Goal: Use online tool/utility: Utilize a website feature to perform a specific function

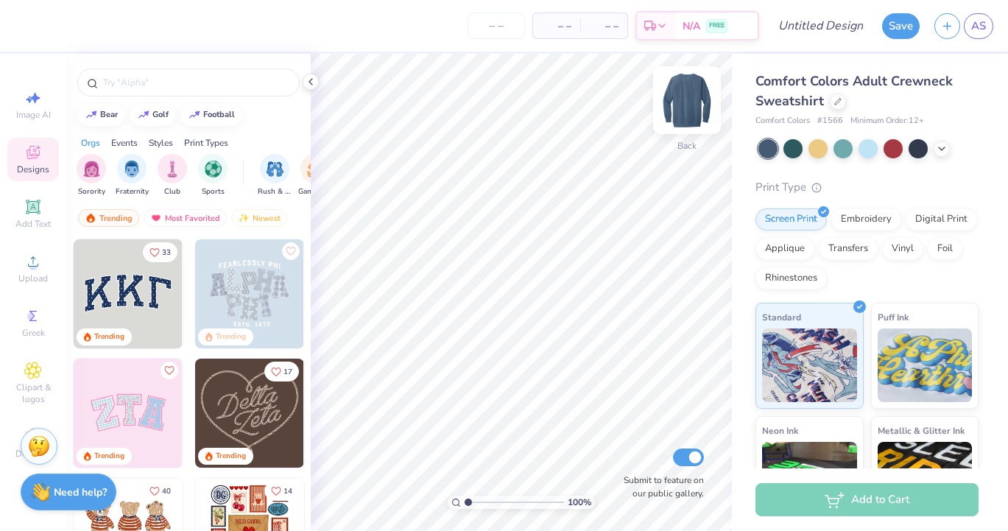
click at [691, 91] on img at bounding box center [687, 100] width 59 height 59
click at [46, 102] on div "Image AI" at bounding box center [33, 104] width 52 height 43
select select "4"
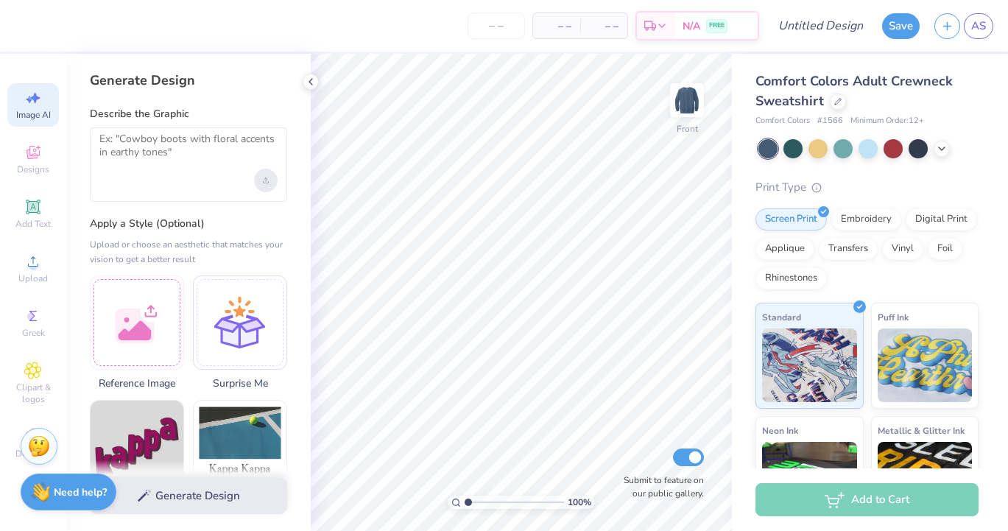
click at [268, 186] on div "Upload image" at bounding box center [266, 181] width 24 height 24
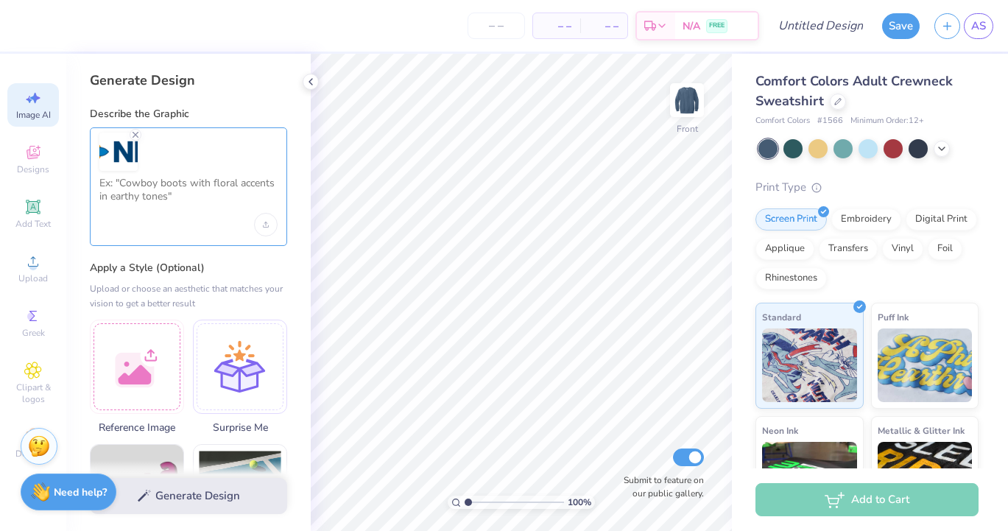
click at [171, 186] on textarea at bounding box center [188, 195] width 178 height 37
click at [135, 133] on icon "Remove uploaded image" at bounding box center [136, 135] width 12 height 12
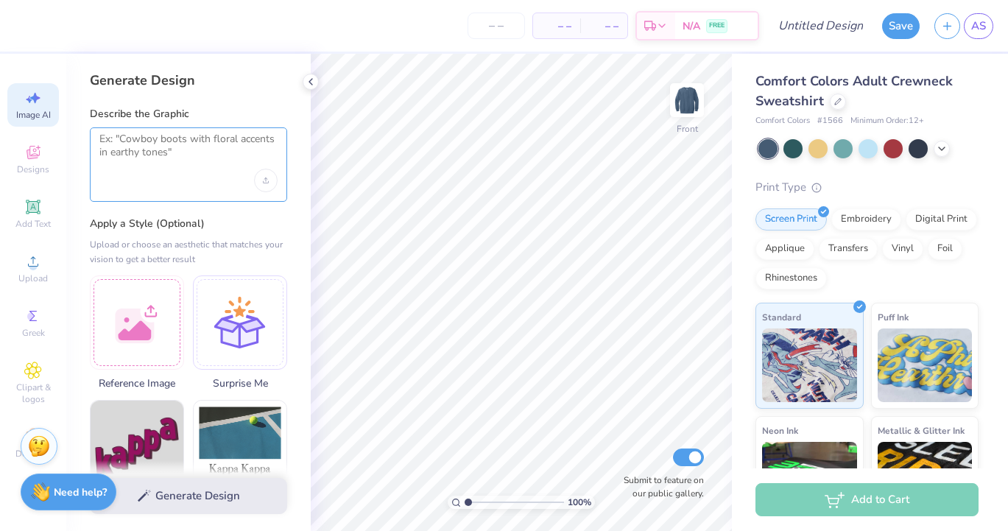
click at [133, 156] on textarea at bounding box center [188, 151] width 178 height 37
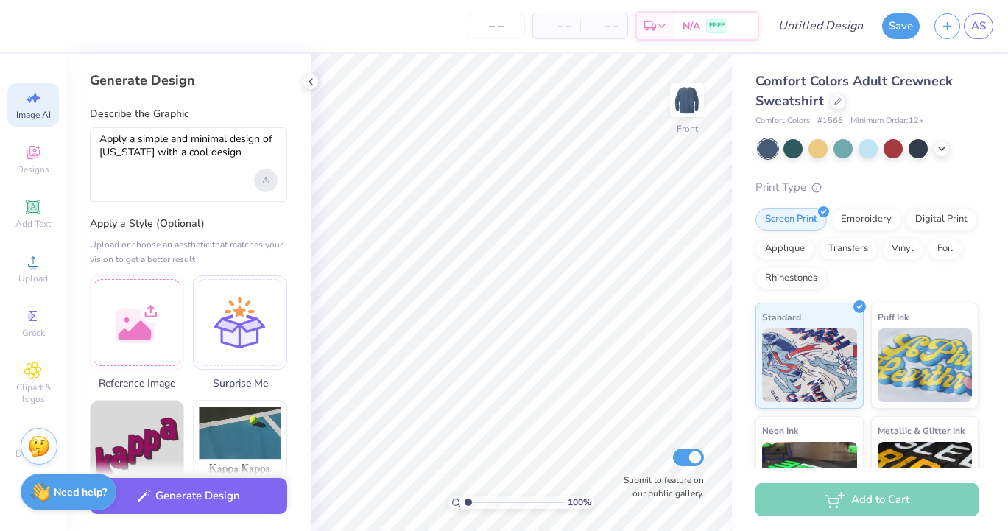
click at [262, 183] on div "Upload image" at bounding box center [266, 181] width 24 height 24
click at [270, 187] on div "Upload image" at bounding box center [266, 181] width 24 height 24
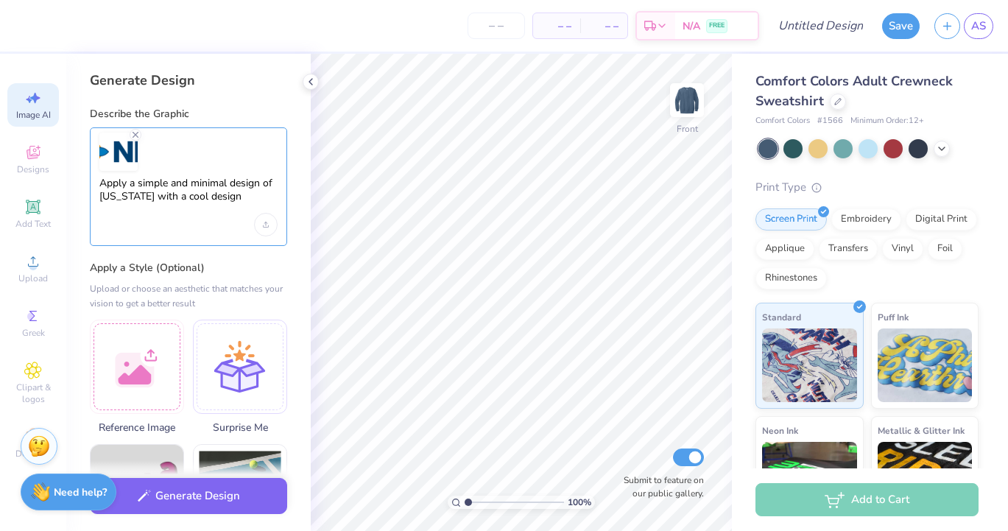
click at [232, 194] on textarea "Apply a simple and minimal design of [US_STATE] with a cool design" at bounding box center [188, 195] width 178 height 37
drag, startPoint x: 243, startPoint y: 202, endPoint x: 99, endPoint y: 182, distance: 145.1
click at [99, 182] on textarea "Apply a simple and minimal design of [US_STATE] with a cool design" at bounding box center [188, 195] width 178 height 37
click at [133, 134] on icon "Remove uploaded image" at bounding box center [136, 135] width 12 height 12
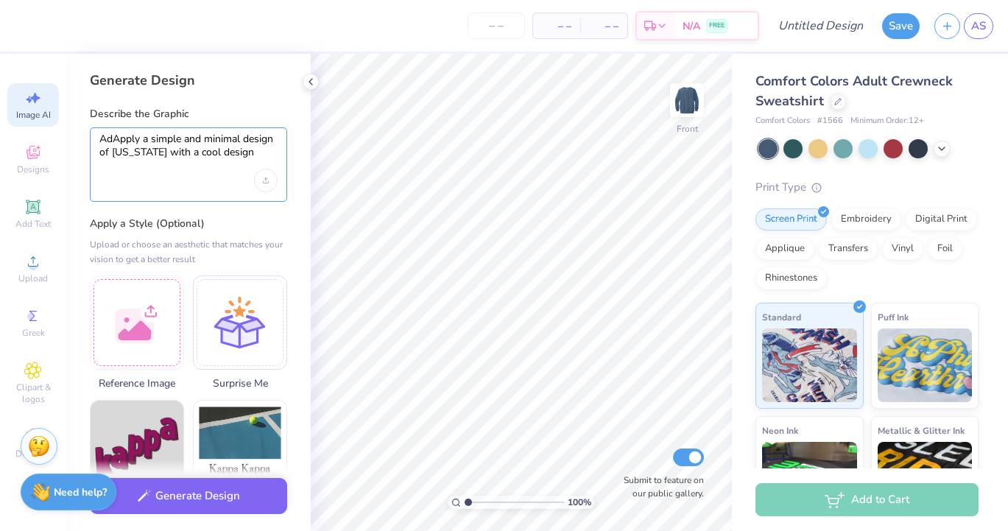
click at [118, 138] on textarea "AdApply a simple and minimal design of [US_STATE] with a cool design" at bounding box center [188, 151] width 178 height 37
click at [240, 155] on textarea "Apply a simple and minimal design of [US_STATE] with a cool design" at bounding box center [188, 151] width 178 height 37
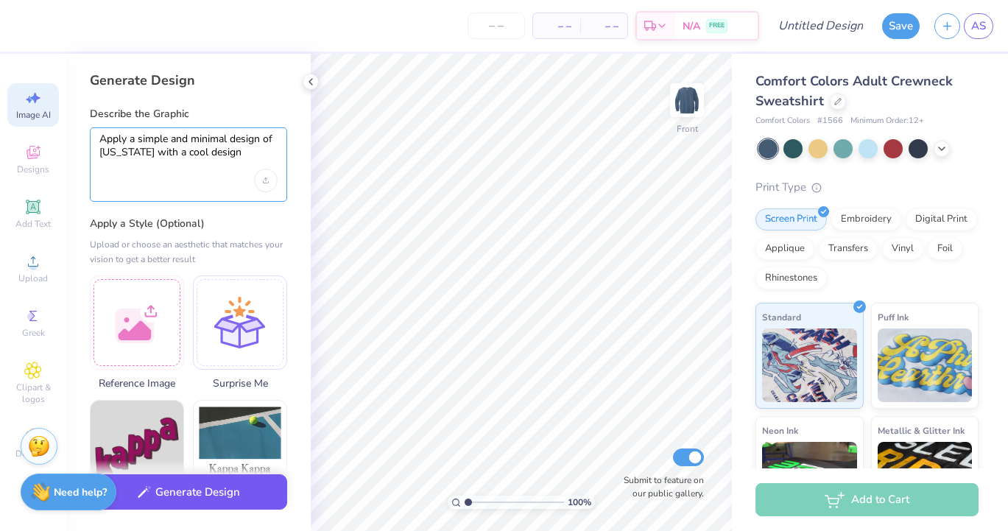
type textarea "Apply a simple and minimal design of [US_STATE] with a cool design"
click at [225, 493] on button "Generate Design" at bounding box center [188, 492] width 197 height 36
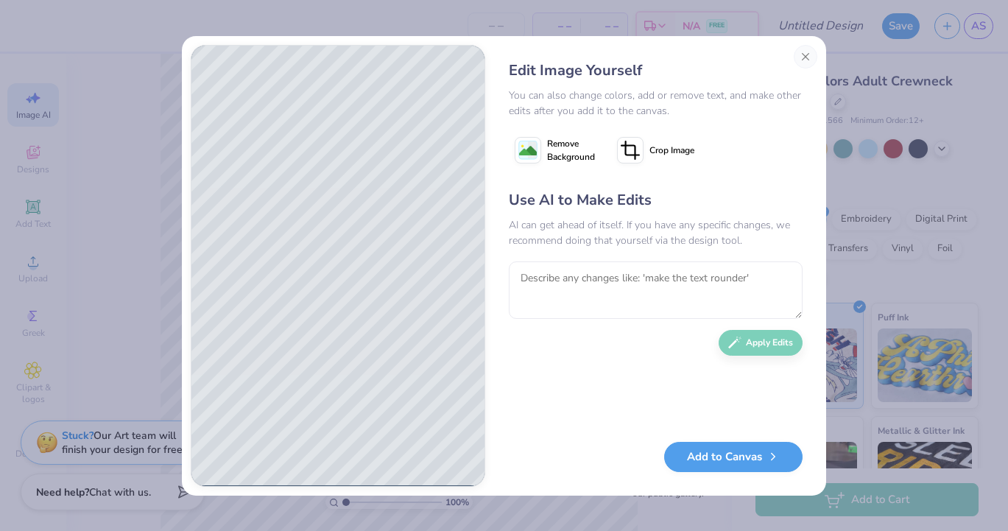
drag, startPoint x: 533, startPoint y: 54, endPoint x: 537, endPoint y: 38, distance: 16.6
click at [537, 38] on div "Edit Image Yourself You can also change colors, add or remove text, and make ot…" at bounding box center [504, 265] width 644 height 459
click at [648, 275] on textarea at bounding box center [656, 289] width 294 height 57
click at [725, 464] on button "Add to Canvas" at bounding box center [733, 453] width 138 height 30
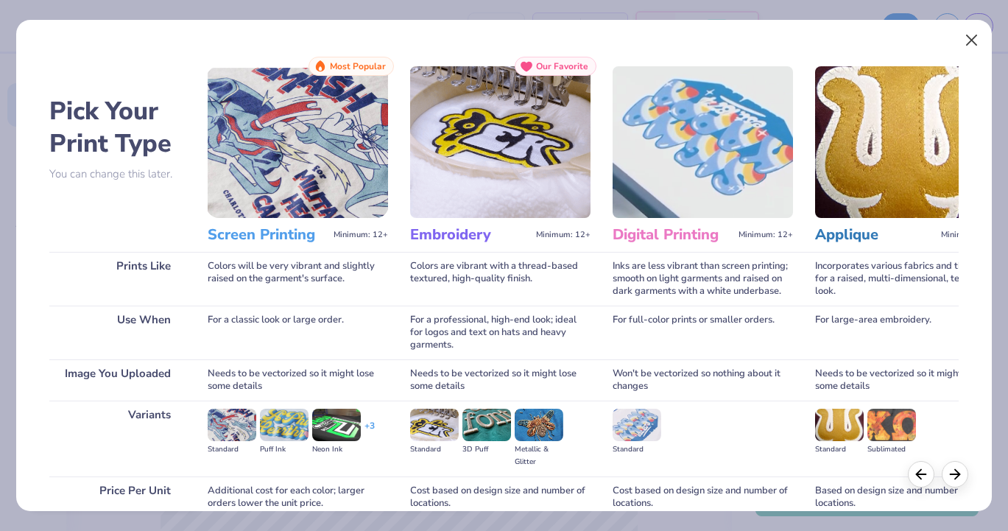
click at [976, 41] on button "Close" at bounding box center [972, 41] width 28 height 28
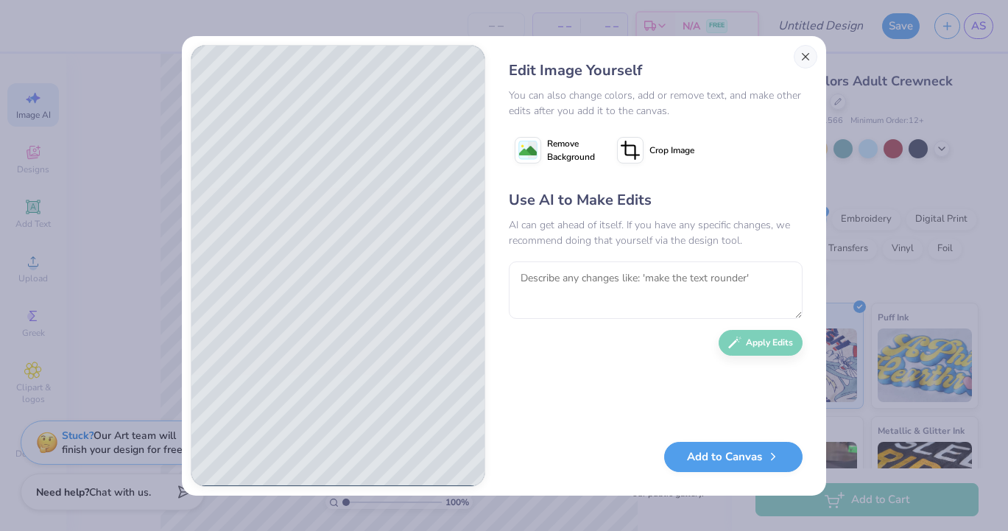
click at [807, 64] on button "Close" at bounding box center [806, 57] width 24 height 24
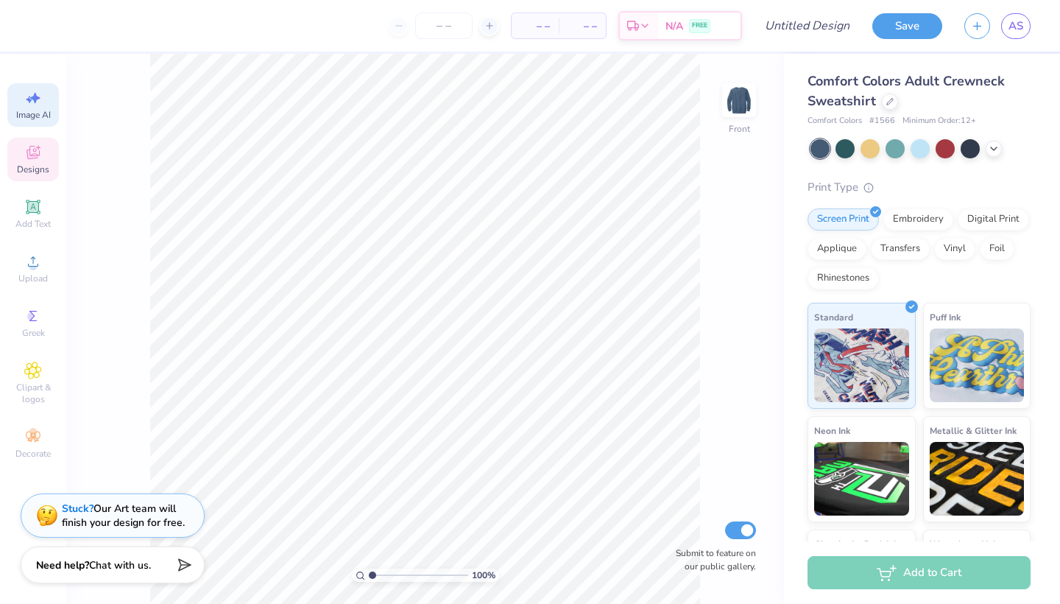
click at [43, 172] on span "Designs" at bounding box center [33, 169] width 32 height 12
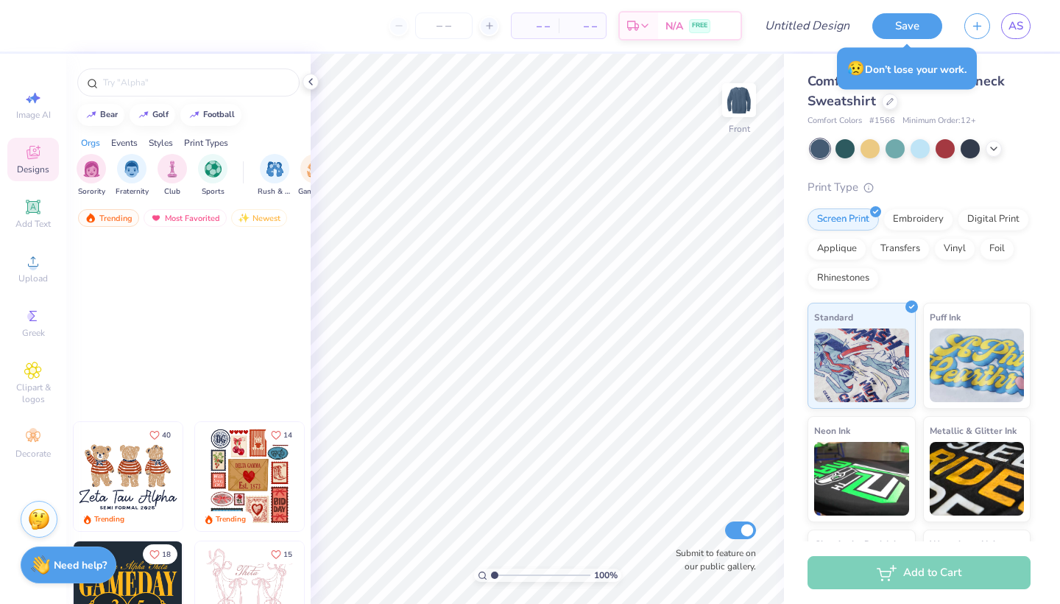
scroll to position [14, 0]
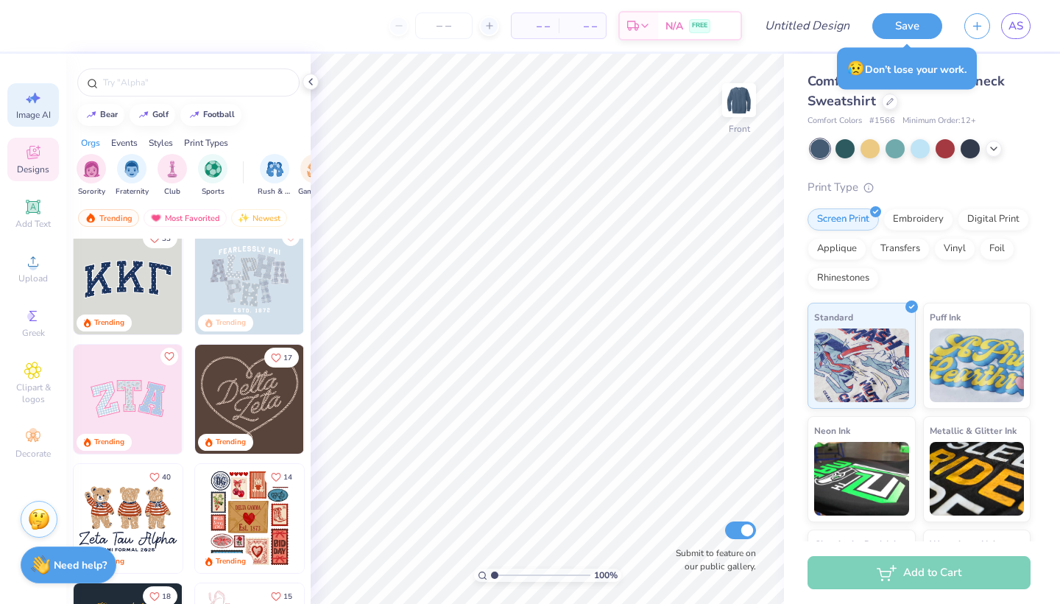
click at [46, 116] on span "Image AI" at bounding box center [33, 115] width 35 height 12
select select "4"
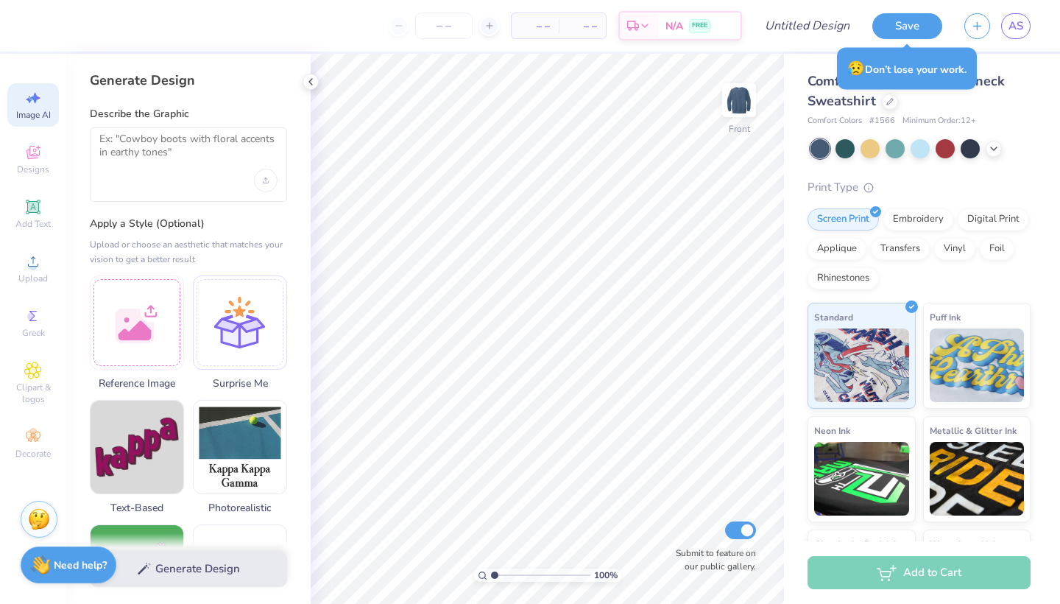
scroll to position [0, 0]
click at [141, 162] on textarea at bounding box center [188, 151] width 178 height 37
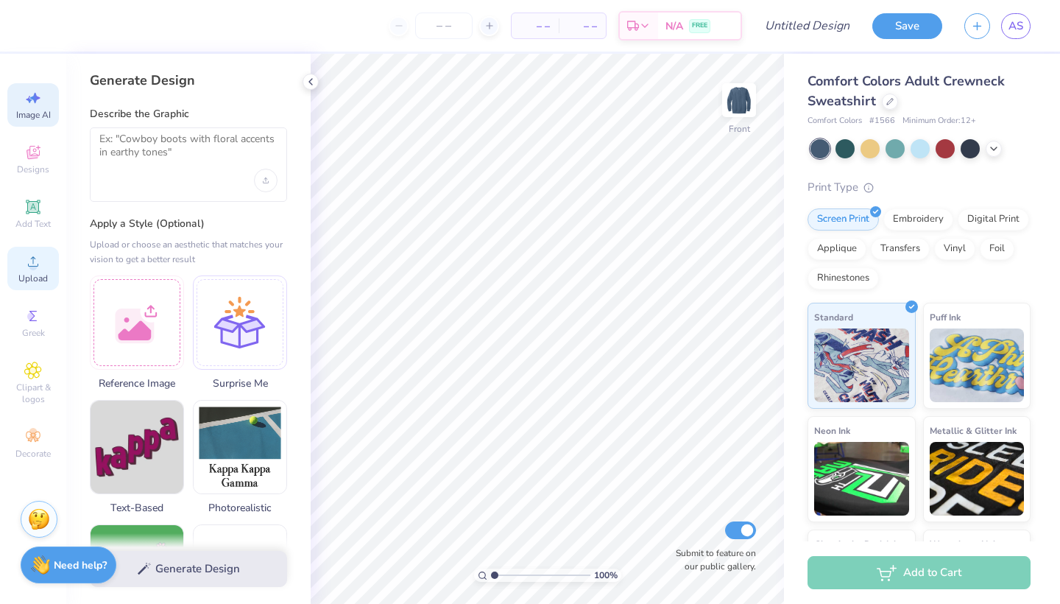
click at [20, 266] on div "Upload" at bounding box center [33, 268] width 52 height 43
click at [35, 98] on icon at bounding box center [35, 98] width 10 height 11
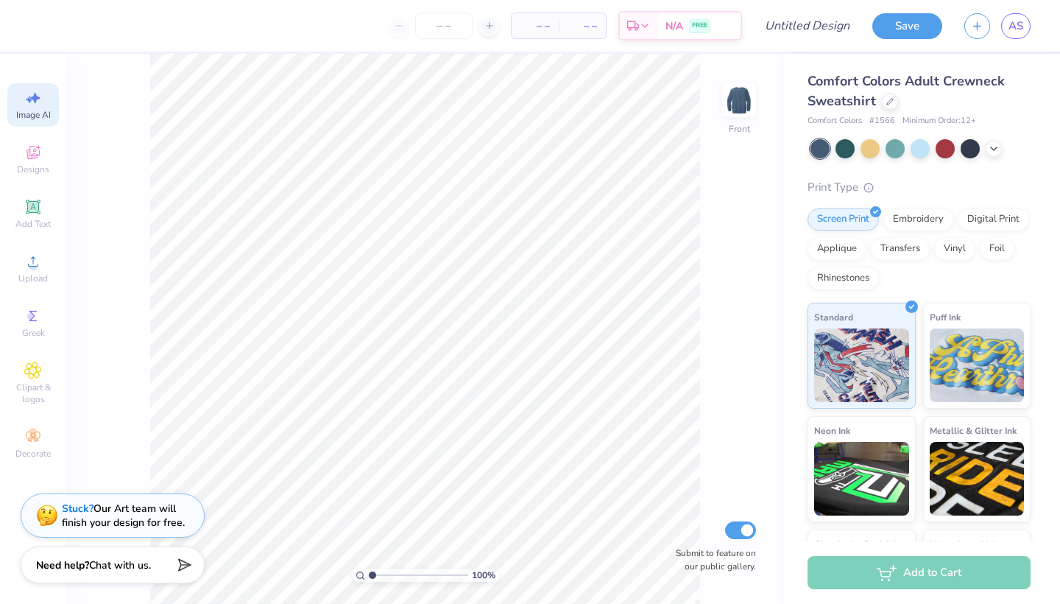
click at [34, 106] on icon at bounding box center [33, 98] width 18 height 18
select select "4"
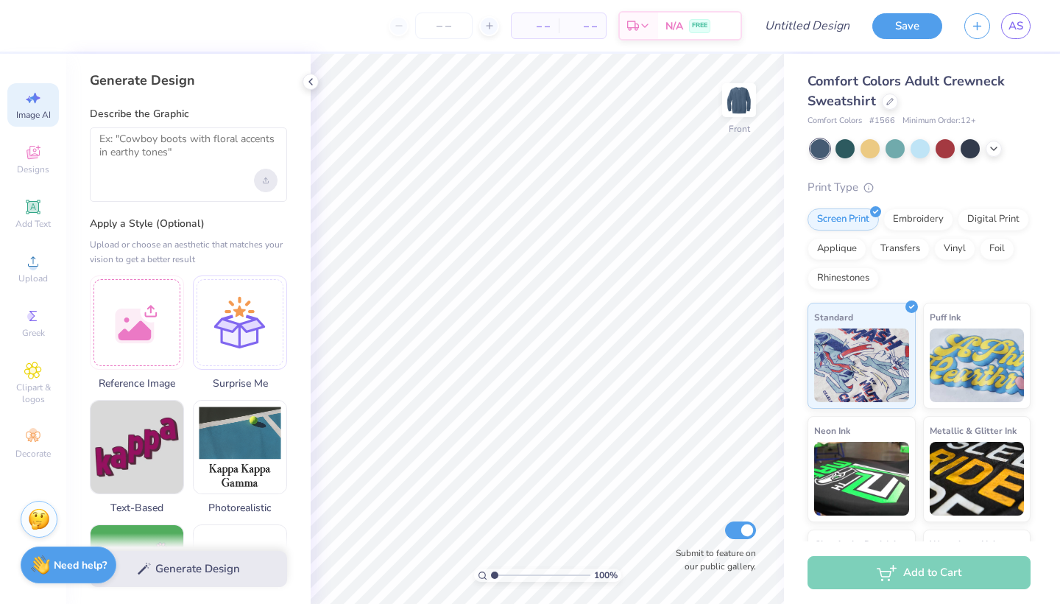
click at [270, 183] on div "Upload image" at bounding box center [266, 181] width 24 height 24
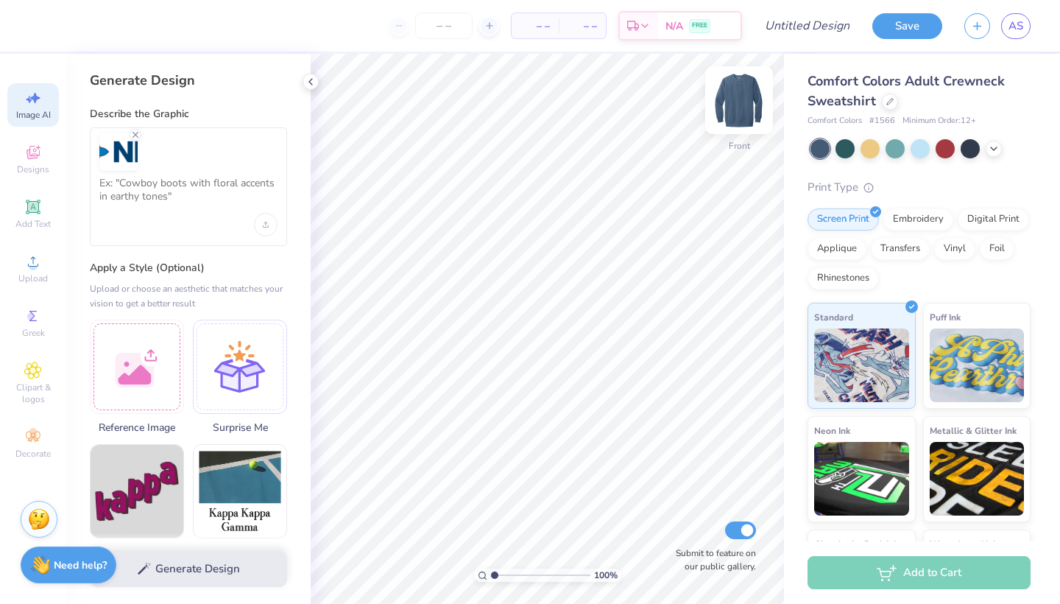
click at [737, 108] on img at bounding box center [739, 100] width 59 height 59
click at [265, 228] on div "Upload image" at bounding box center [266, 225] width 24 height 24
click at [164, 214] on div at bounding box center [188, 186] width 197 height 119
click at [108, 194] on textarea at bounding box center [188, 195] width 178 height 37
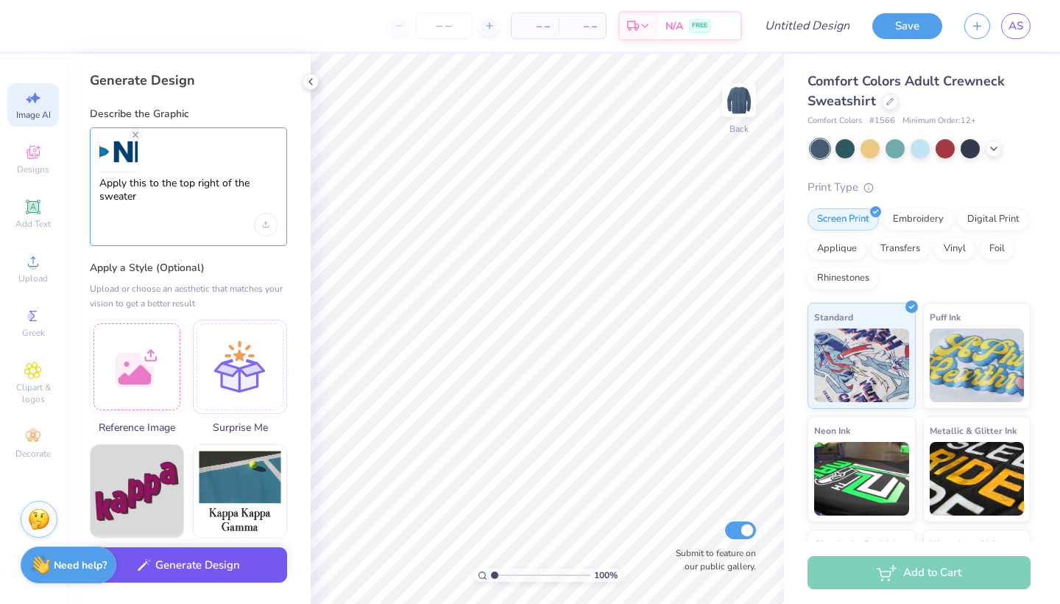
type textarea "Apply this to the top right of the sweater"
click at [172, 530] on button "Generate Design" at bounding box center [188, 565] width 197 height 36
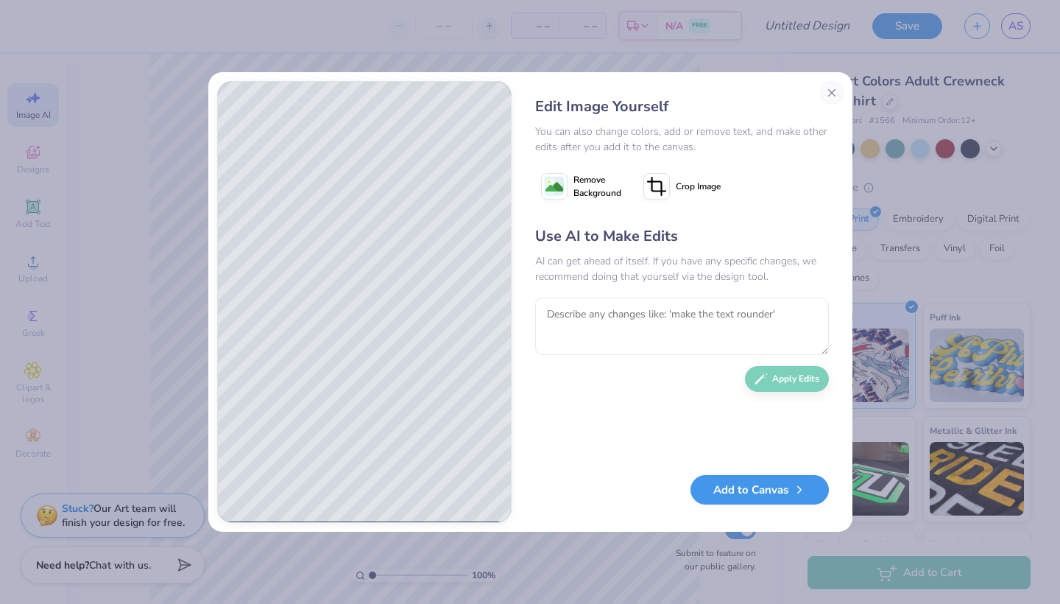
click at [754, 490] on button "Add to Canvas" at bounding box center [760, 490] width 138 height 30
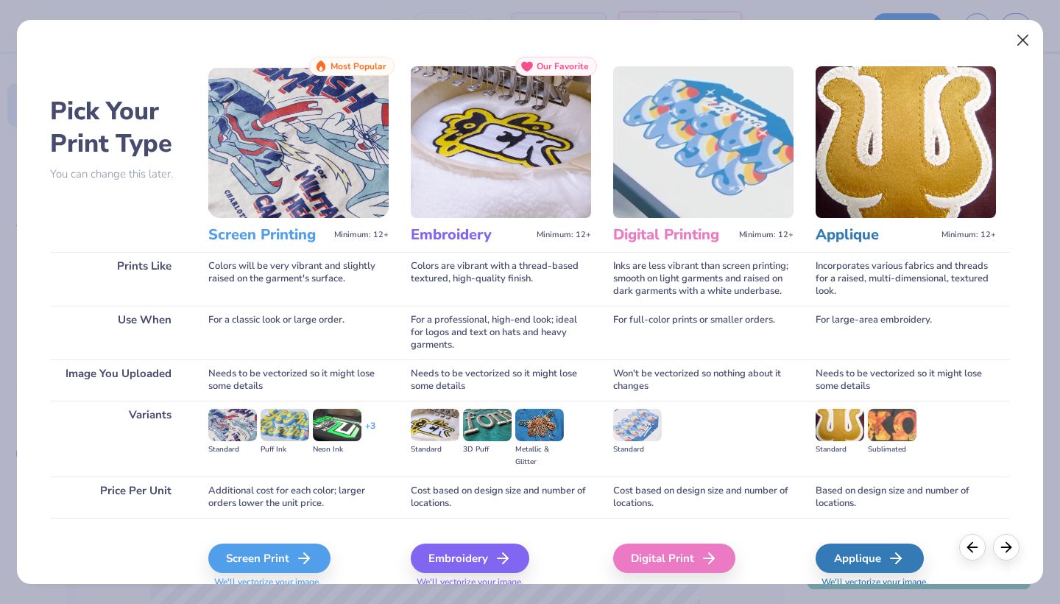
click at [1007, 35] on button "Close" at bounding box center [1024, 41] width 28 height 28
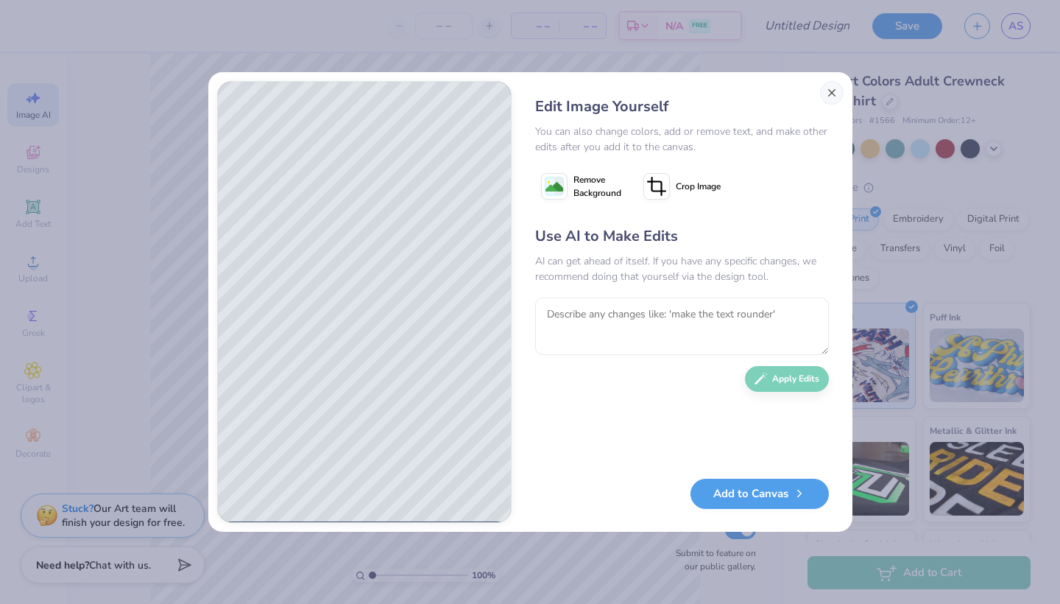
click at [829, 91] on button "Close" at bounding box center [832, 93] width 24 height 24
